Goal: Complete application form

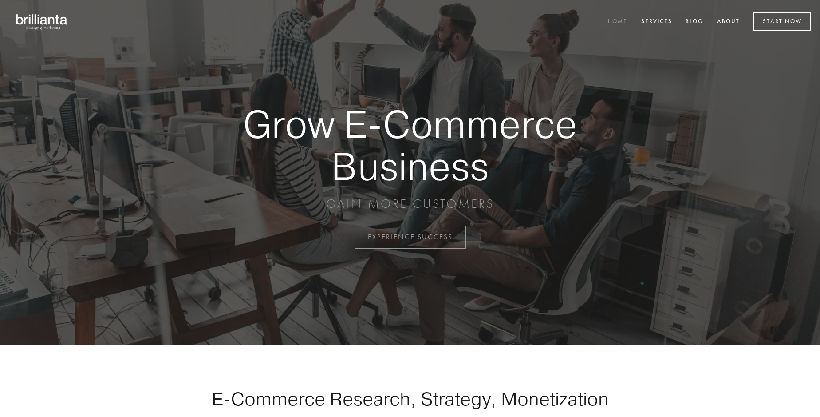
scroll to position [2326, 0]
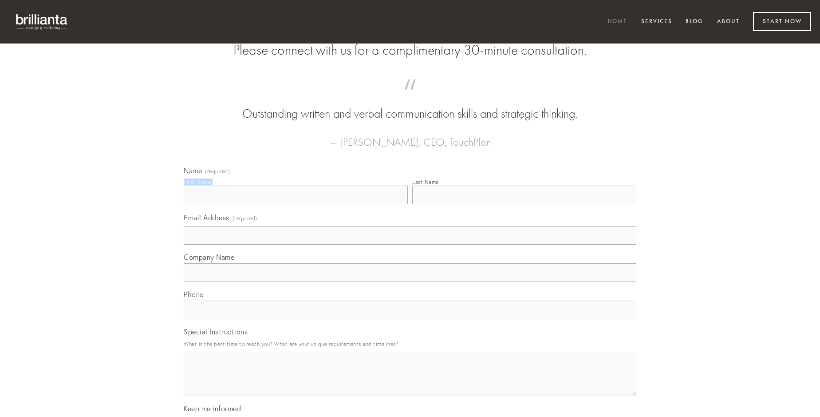
type input "[PERSON_NAME]"
click at [524, 204] on input "Last Name" at bounding box center [524, 194] width 224 height 19
type input "[PERSON_NAME]"
click at [410, 244] on input "Email Address (required)" at bounding box center [410, 235] width 453 height 19
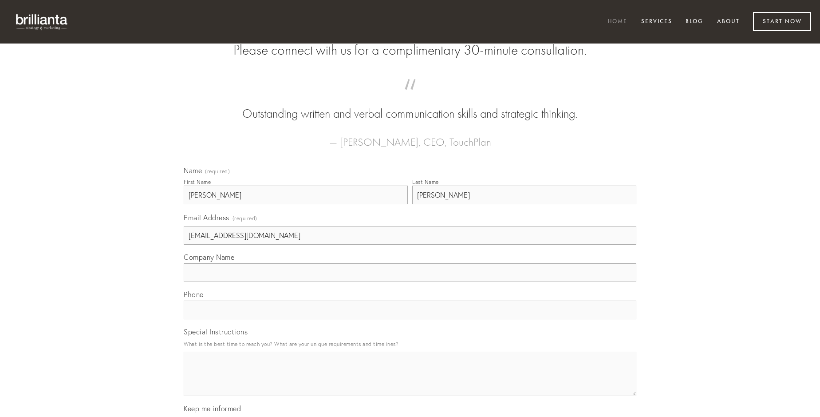
type input "[EMAIL_ADDRESS][DOMAIN_NAME]"
click at [410, 282] on input "Company Name" at bounding box center [410, 272] width 453 height 19
type input "[PERSON_NAME]"
click at [410, 319] on input "text" at bounding box center [410, 309] width 453 height 19
click at [410, 382] on textarea "Special Instructions" at bounding box center [410, 373] width 453 height 44
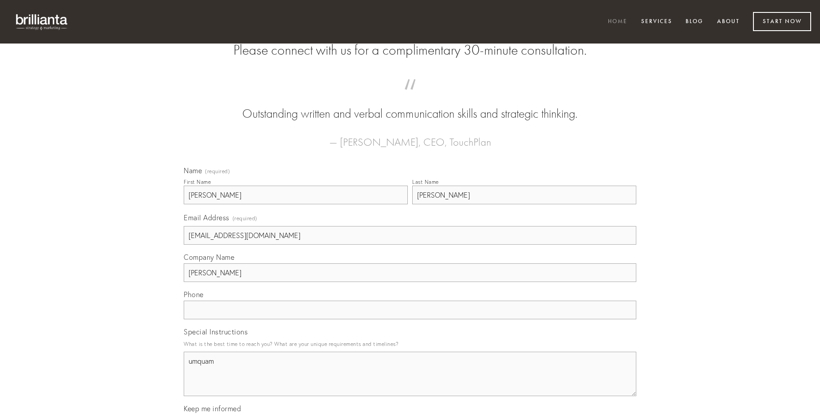
type textarea "umquam"
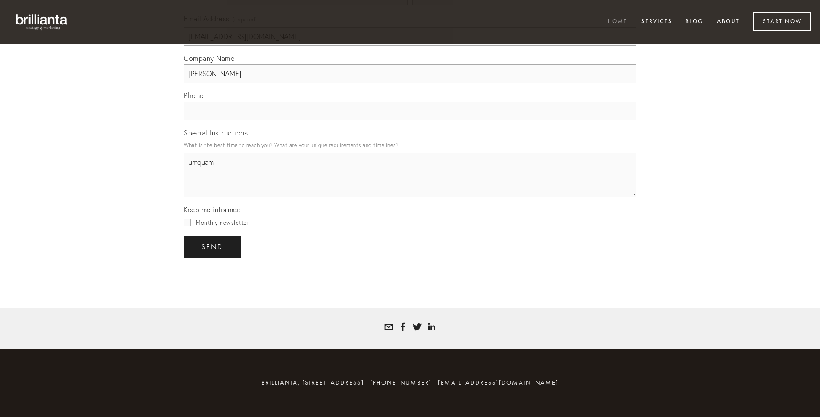
click at [213, 246] on span "send" at bounding box center [212, 247] width 22 height 8
